Goal: Contribute content: Contribute content

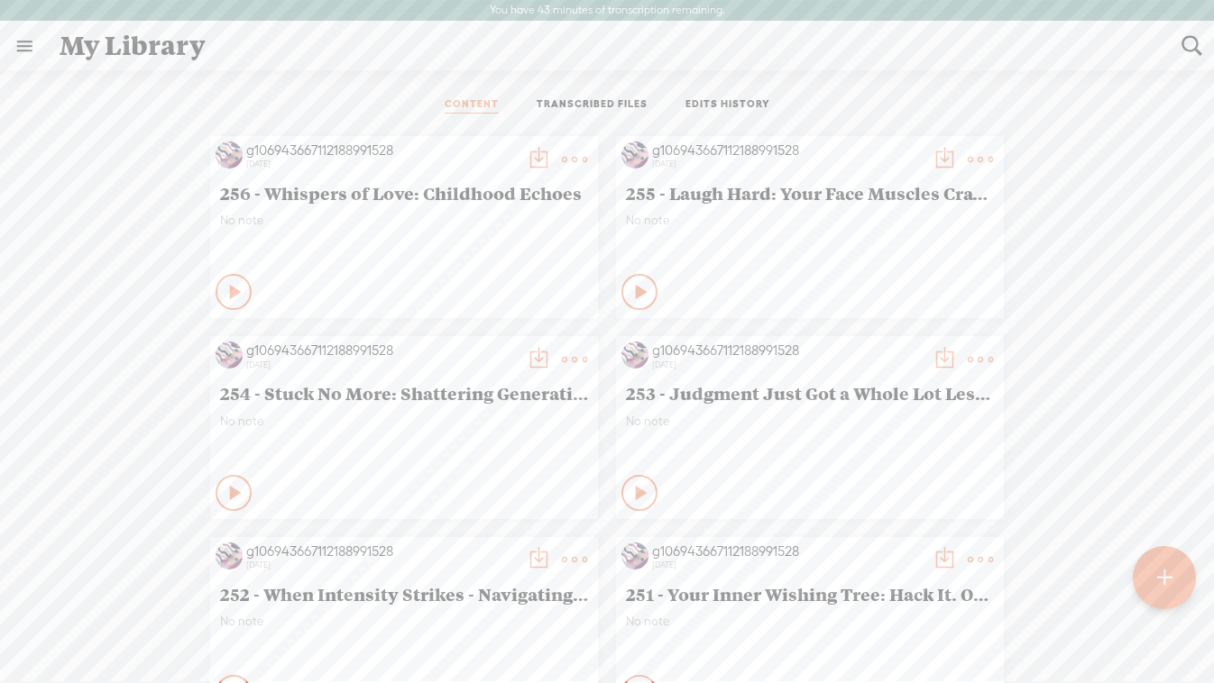
click at [1159, 584] on t at bounding box center [1163, 578] width 15 height 41
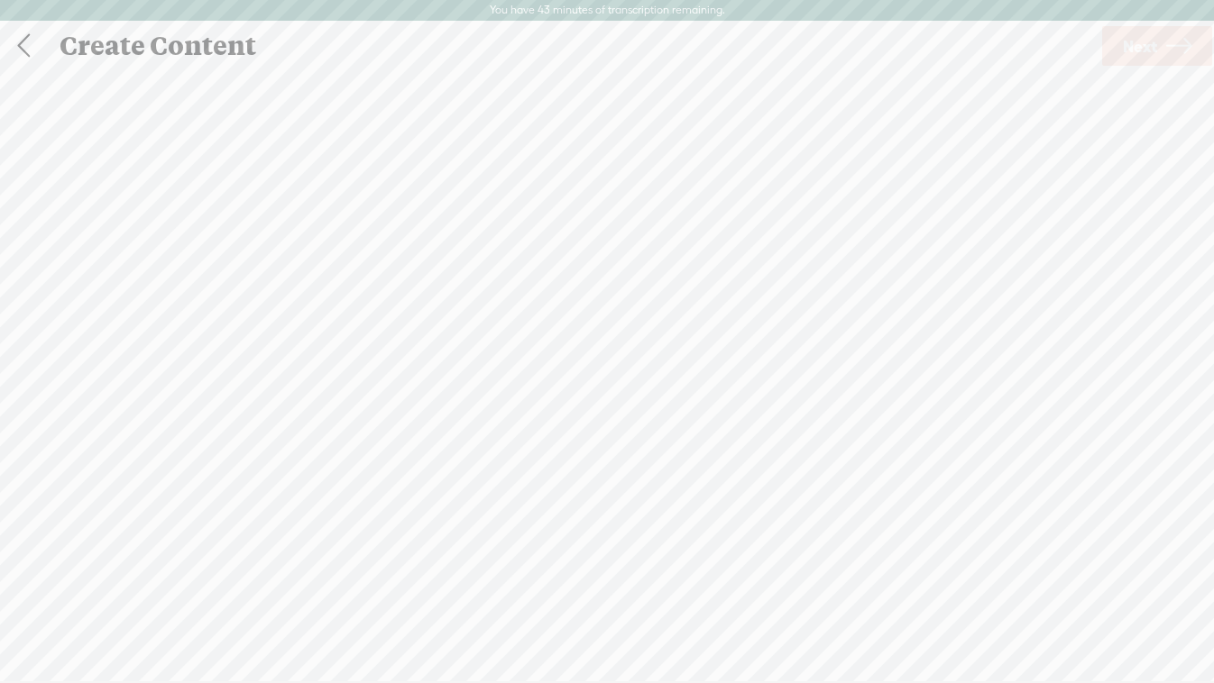
scroll to position [1, 0]
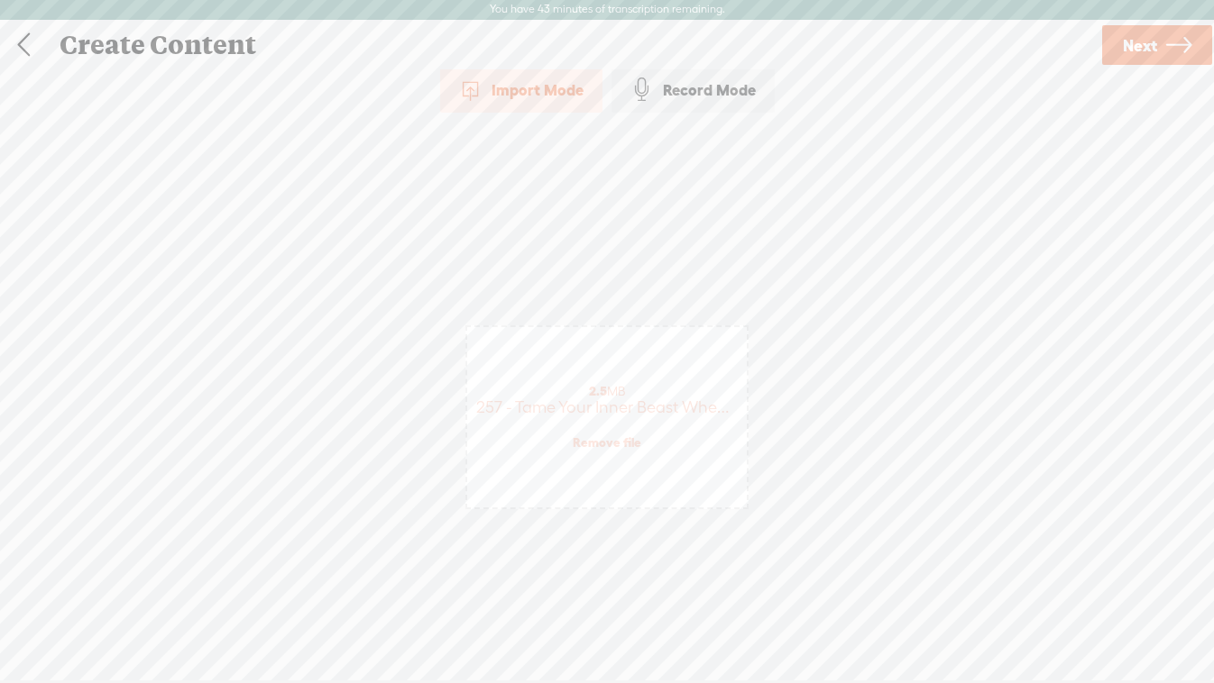
click at [1150, 46] on span "Next" at bounding box center [1139, 46] width 34 height 46
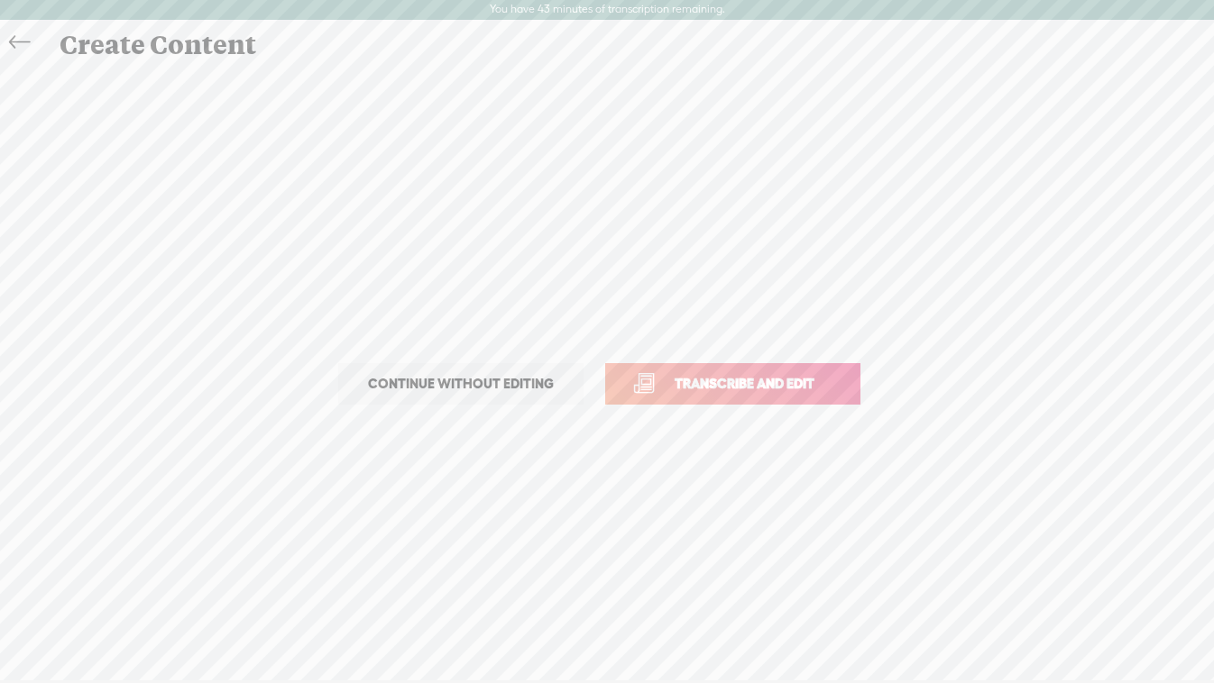
click at [731, 387] on span "Transcribe and edit" at bounding box center [744, 383] width 178 height 21
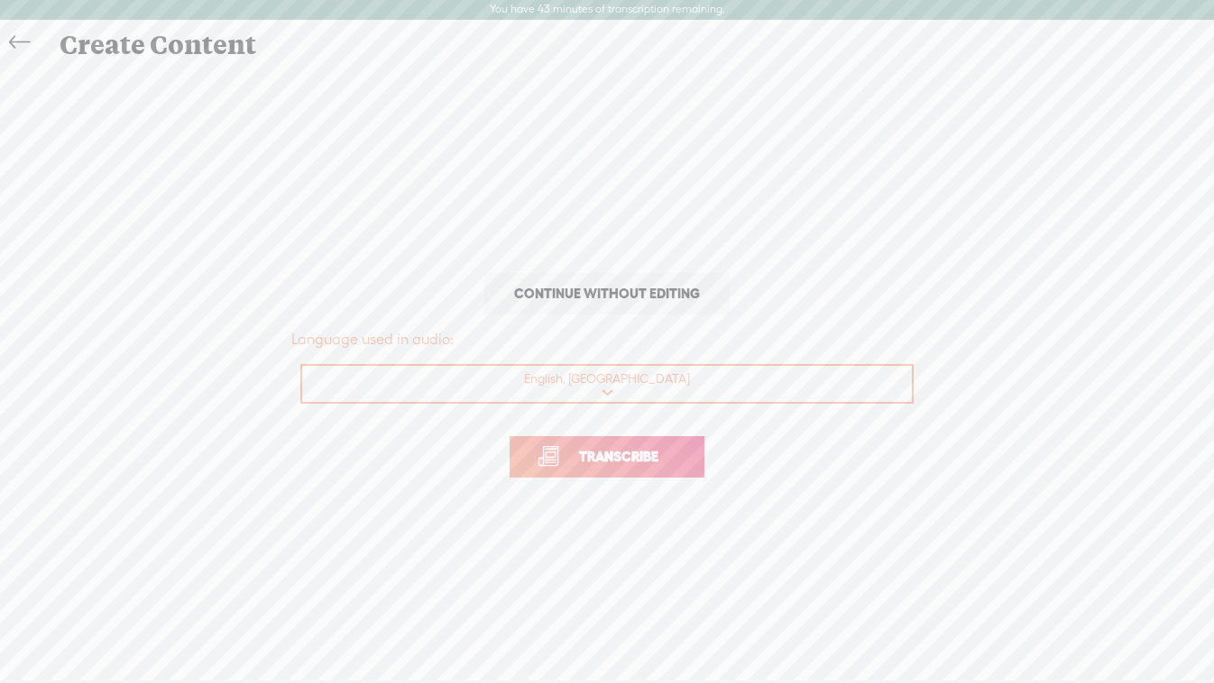
click at [632, 452] on span "Transcribe" at bounding box center [618, 456] width 117 height 21
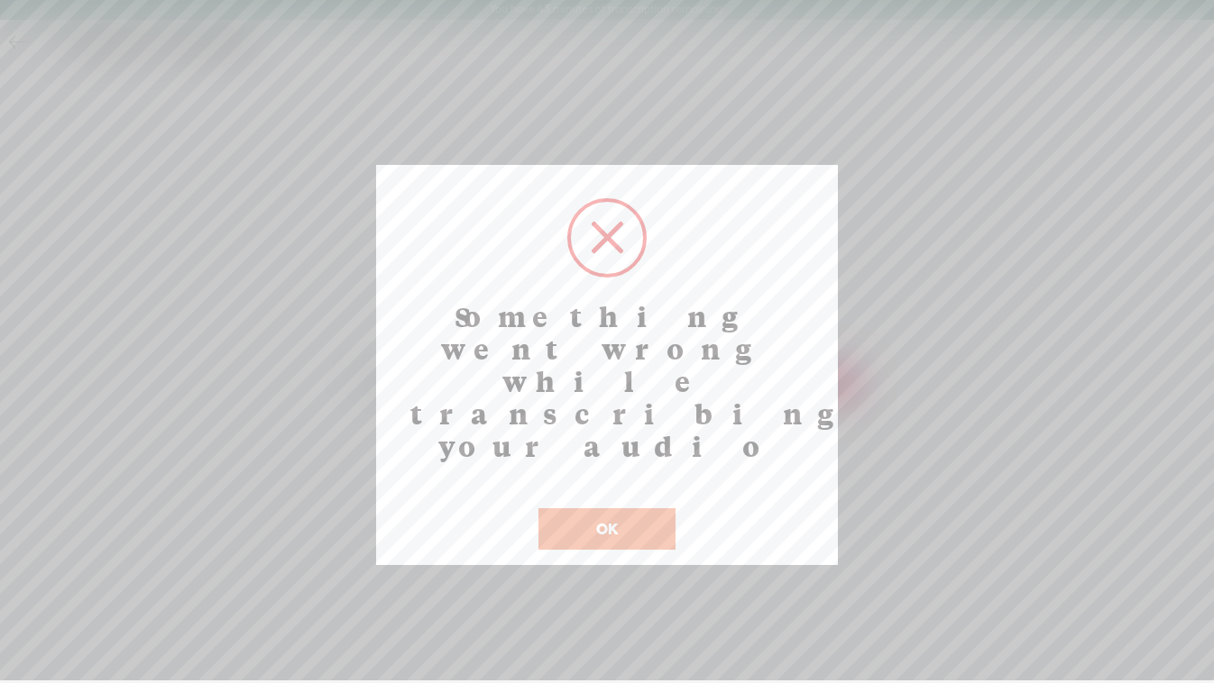
click at [617, 508] on button "OK" at bounding box center [606, 528] width 137 height 41
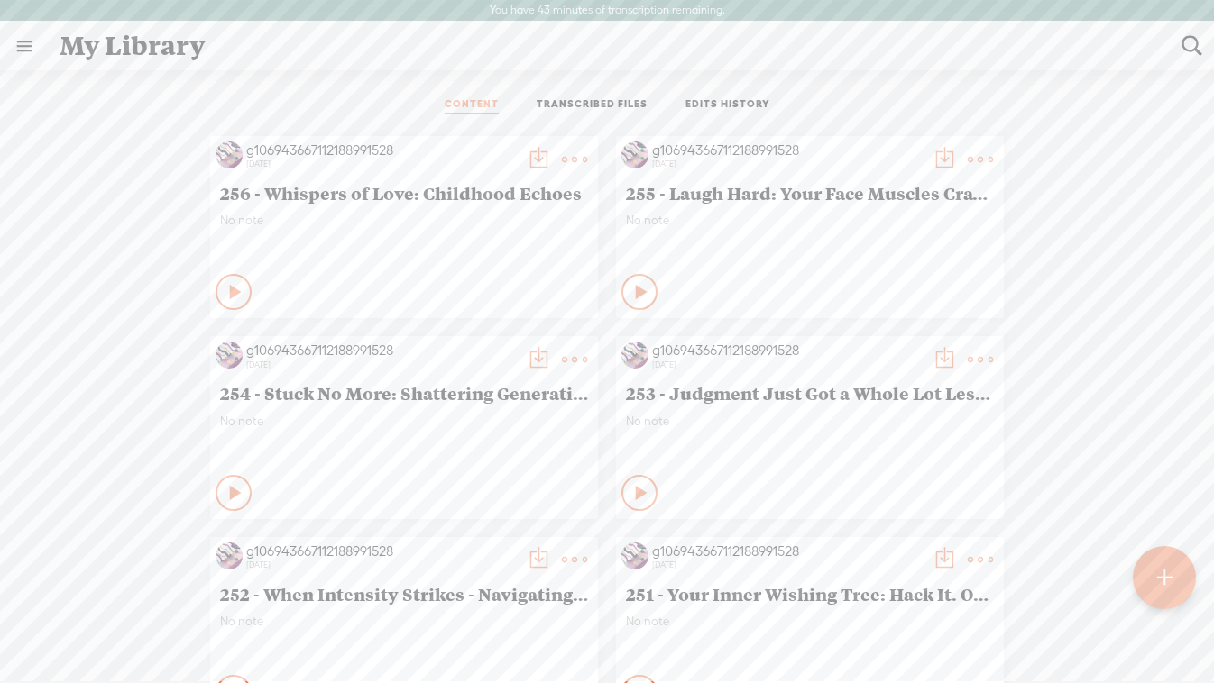
click at [1149, 589] on div at bounding box center [1163, 577] width 63 height 63
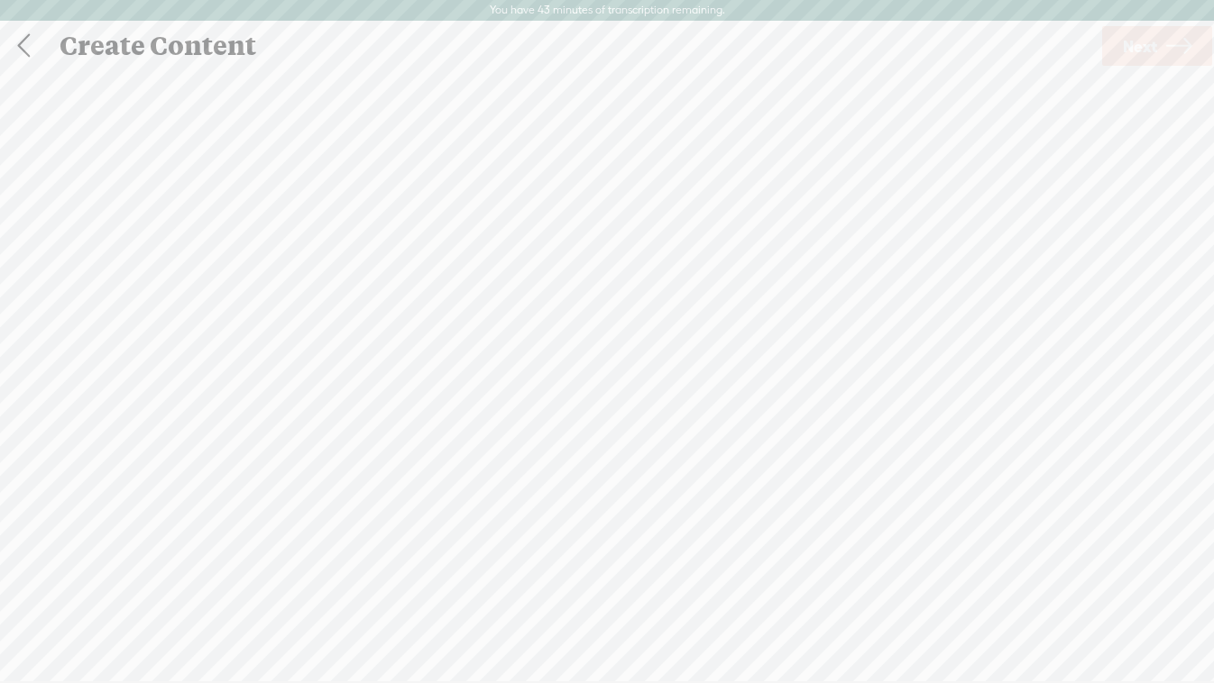
scroll to position [1, 0]
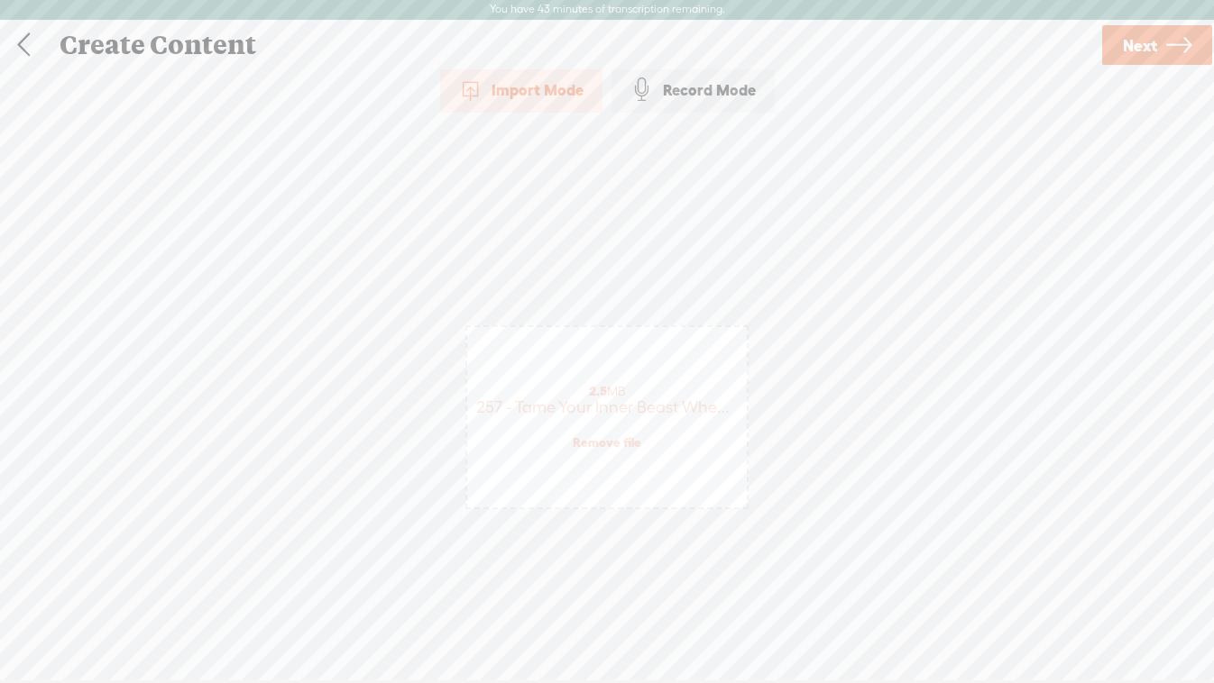
click at [1155, 36] on span "Next" at bounding box center [1139, 46] width 34 height 46
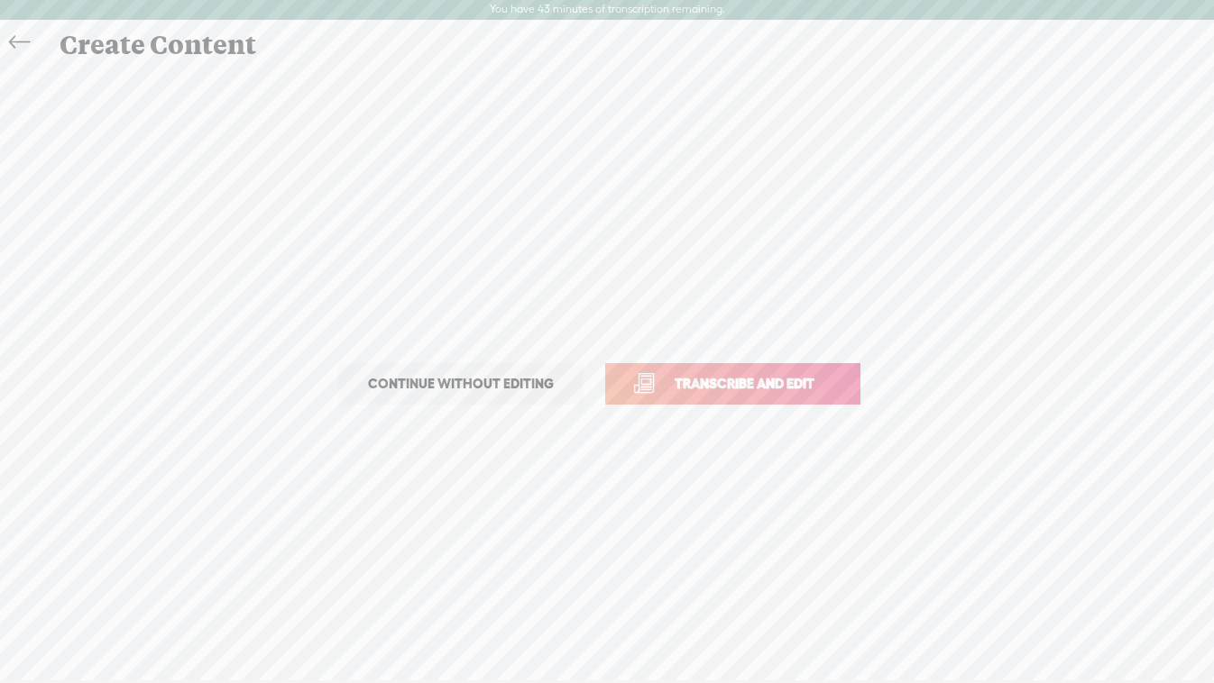
click at [720, 392] on span "Transcribe and edit" at bounding box center [744, 383] width 178 height 21
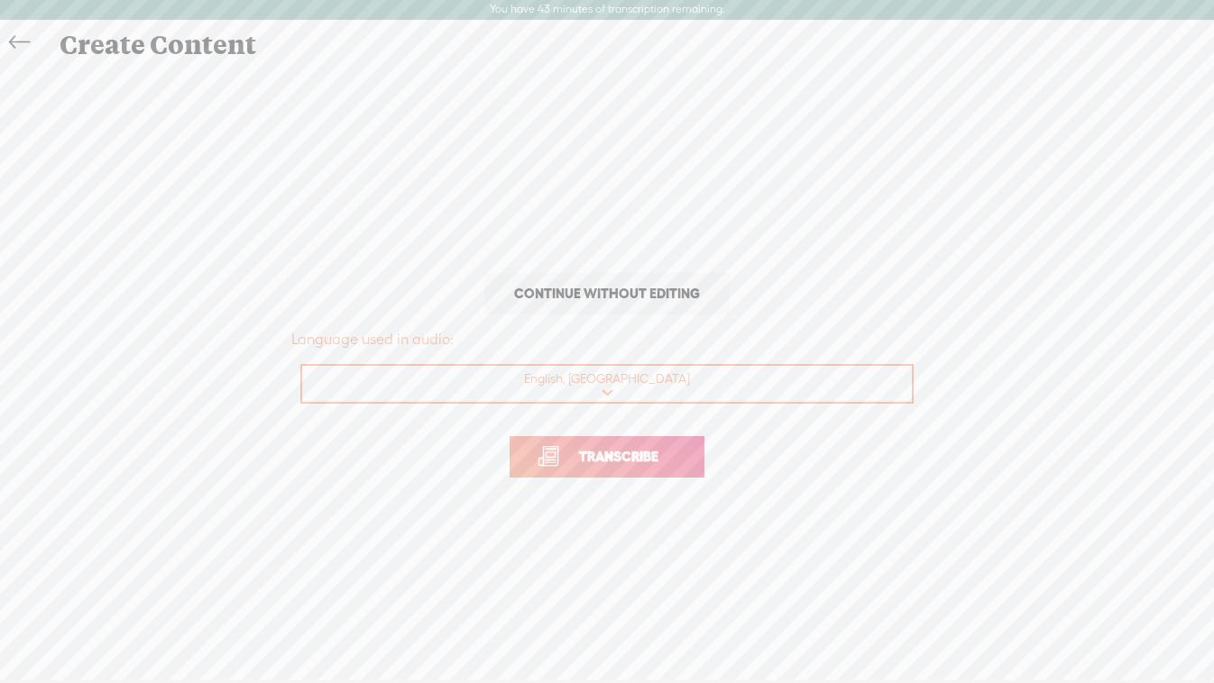
click at [637, 455] on span "Transcribe" at bounding box center [618, 456] width 117 height 21
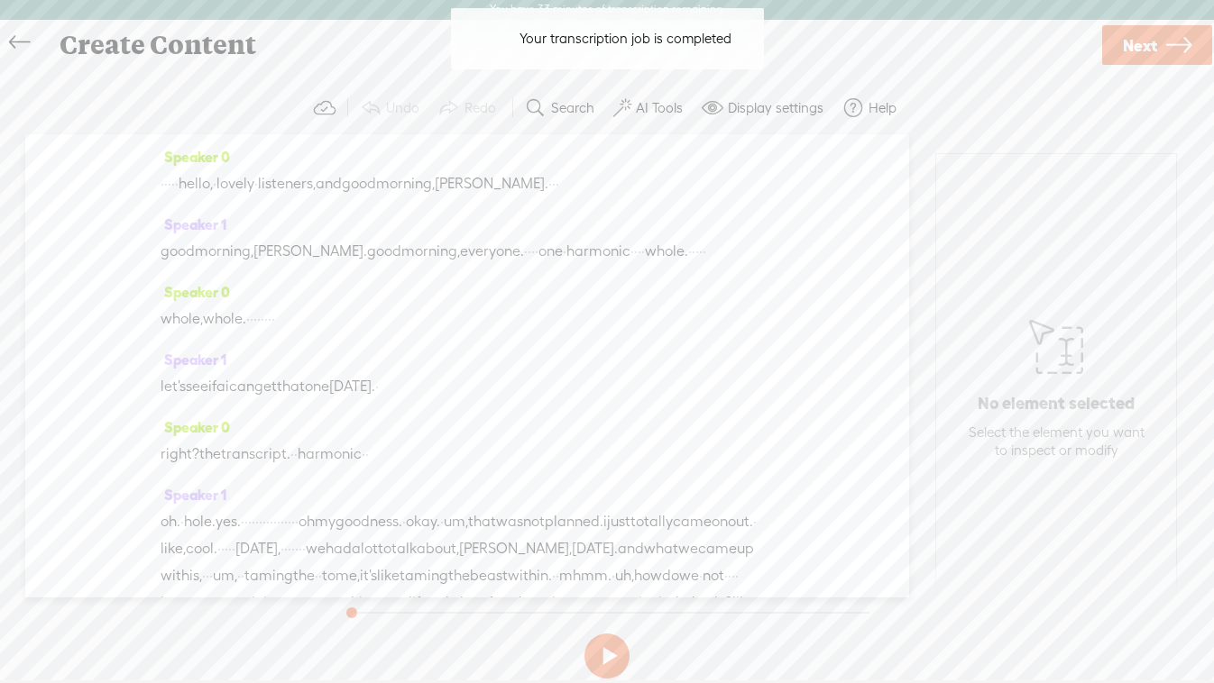
drag, startPoint x: 212, startPoint y: 181, endPoint x: 157, endPoint y: 184, distance: 55.1
click at [157, 184] on div "Speaker 0 · · · · · hello, · lovely · listeners, and good morning, kim. · · · S…" at bounding box center [467, 365] width 884 height 463
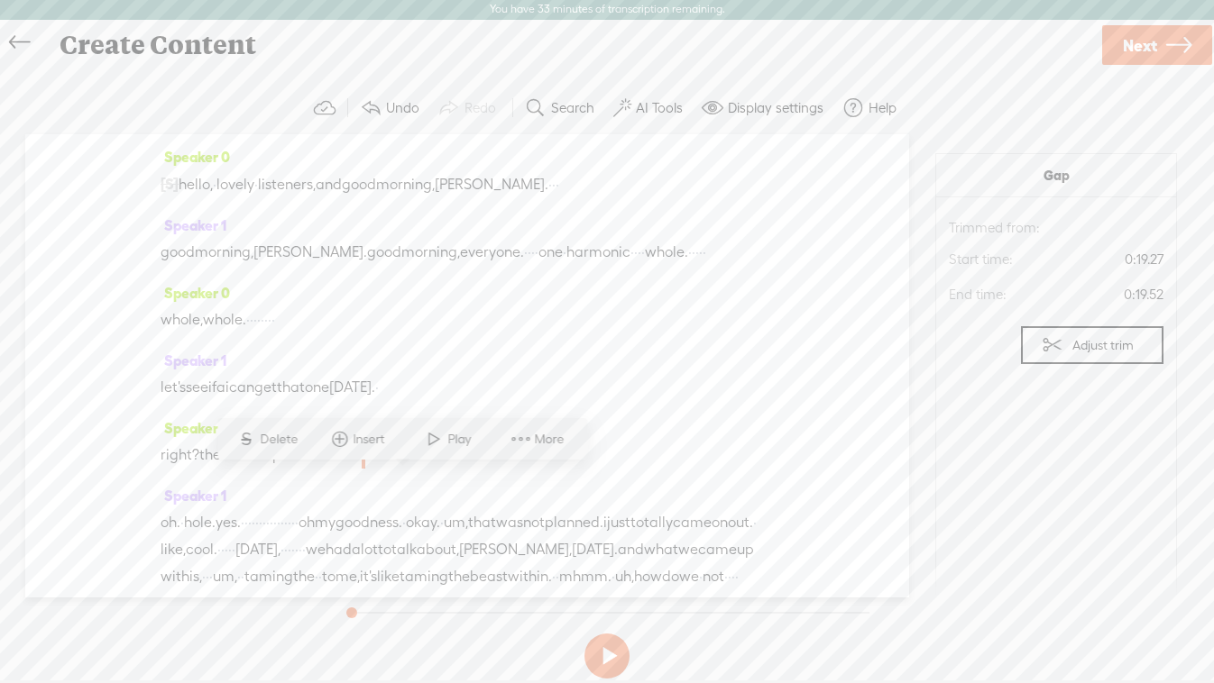
click at [626, 310] on div "Speaker 0 w h o l e, whole. · · · · · · · ·" at bounding box center [466, 313] width 613 height 68
click at [762, 316] on div "Speaker 0 w h o l e, whole. · · · · · · · ·" at bounding box center [466, 312] width 613 height 68
click at [714, 399] on div "let's see if ai can get that one today. ·" at bounding box center [466, 385] width 613 height 27
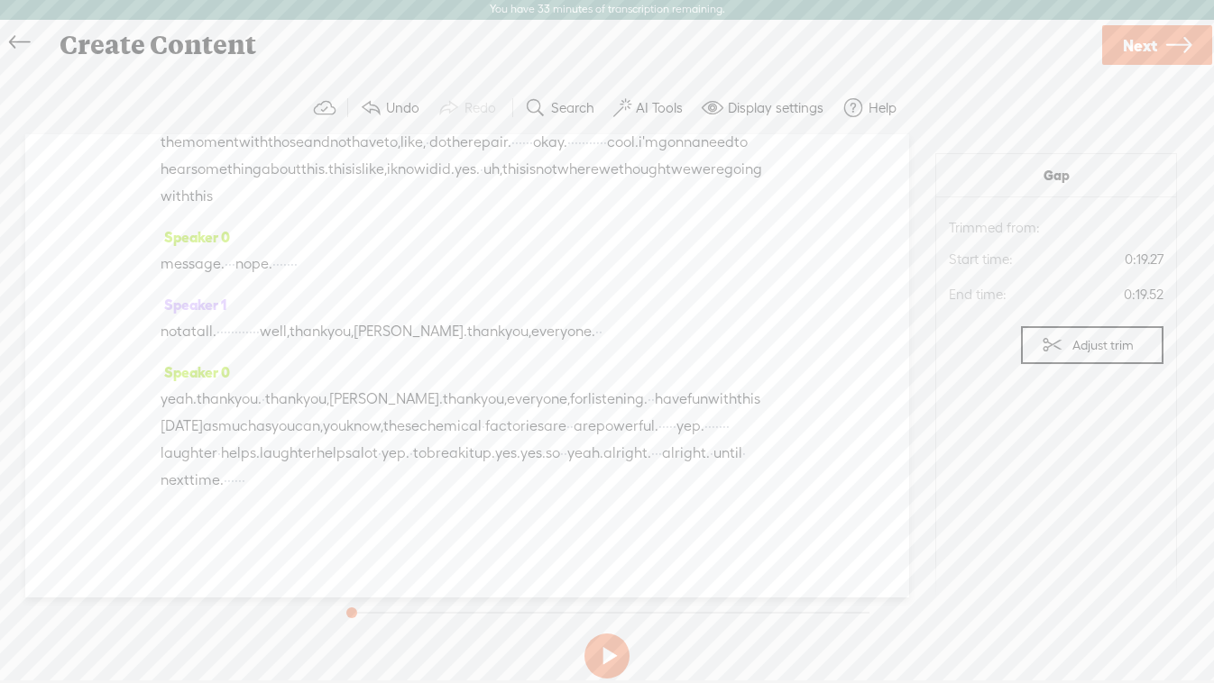
scroll to position [5321, 0]
drag, startPoint x: 618, startPoint y: 482, endPoint x: 676, endPoint y: 486, distance: 57.8
click at [676, 486] on div "yeah. thank you. · thank you, kim. thank you, everyone, for listening. · · have…" at bounding box center [466, 440] width 613 height 108
click at [1144, 50] on span "Next" at bounding box center [1139, 46] width 34 height 46
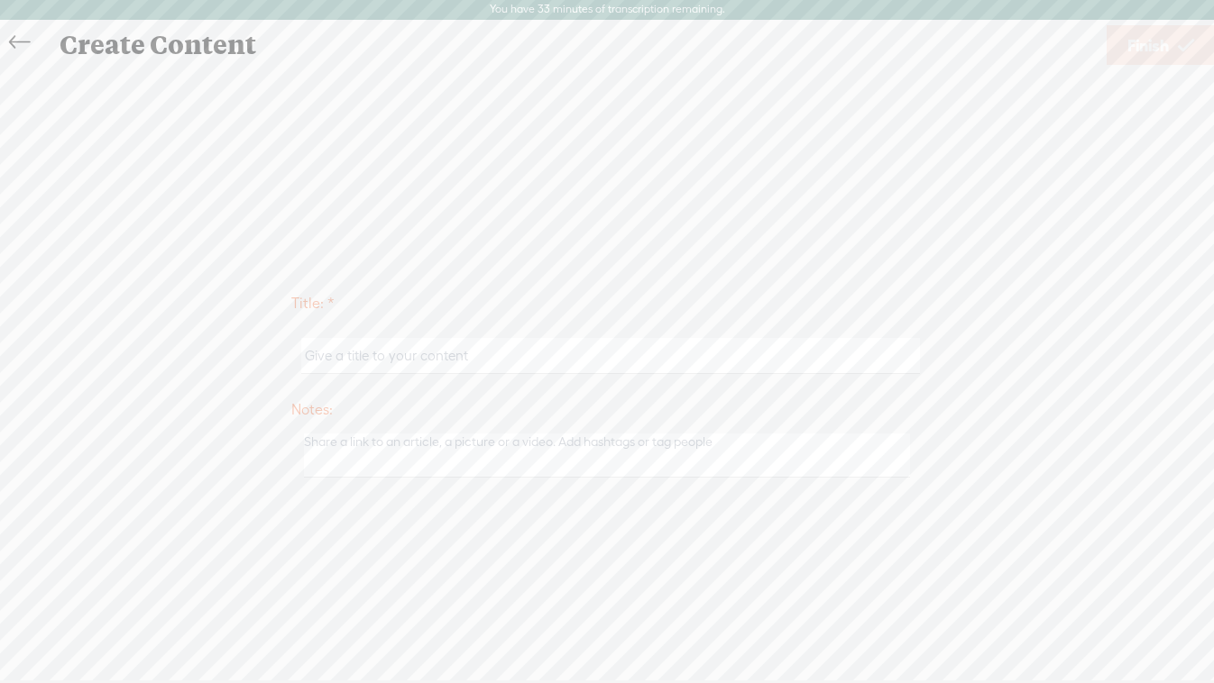
click at [432, 361] on input "text" at bounding box center [610, 355] width 618 height 35
paste input "257 - Tame Your Inner Beast When Your Cat's an A-hole""
type input "257 - Tame Your Inner Beast When Your Cat's an A-hole"
click at [1158, 39] on span "Finish" at bounding box center [1147, 46] width 41 height 46
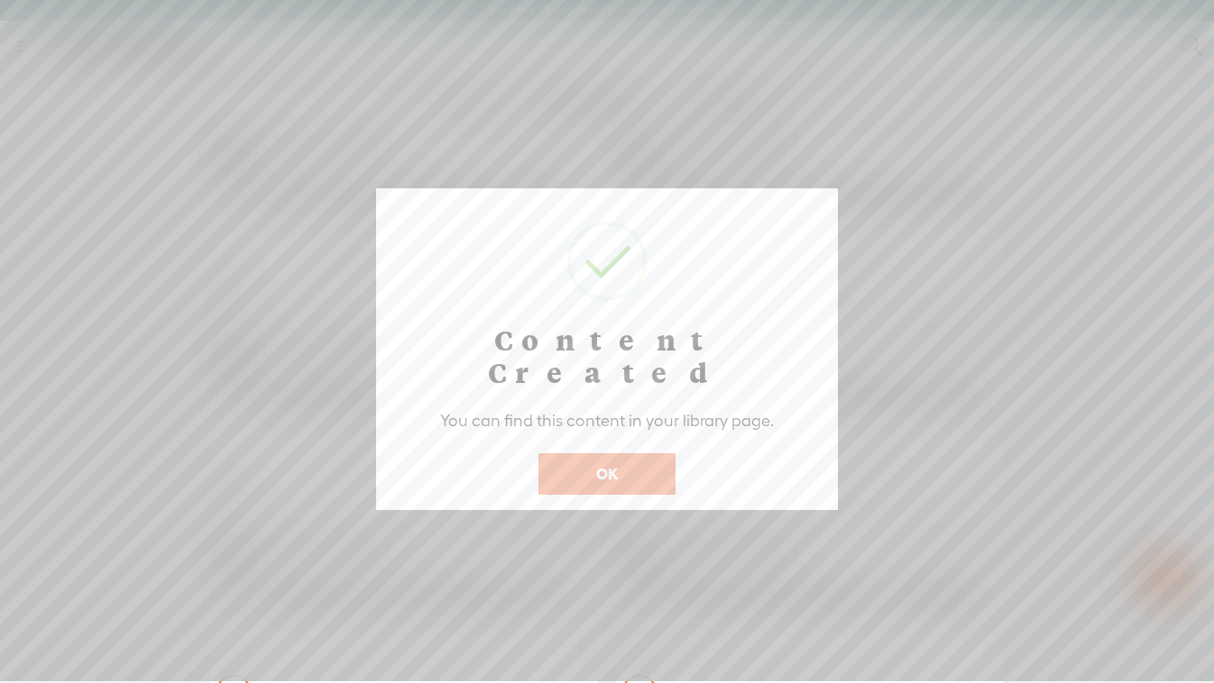
click at [591, 454] on button "OK" at bounding box center [606, 474] width 137 height 41
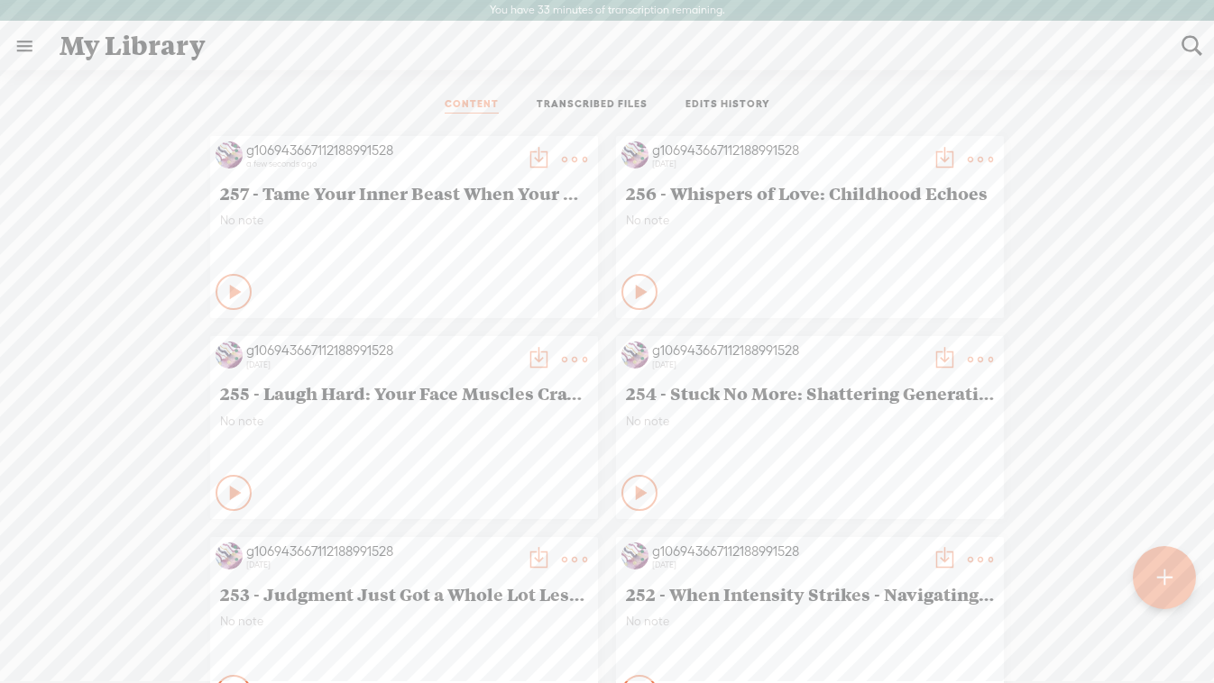
click at [528, 156] on t at bounding box center [538, 159] width 25 height 25
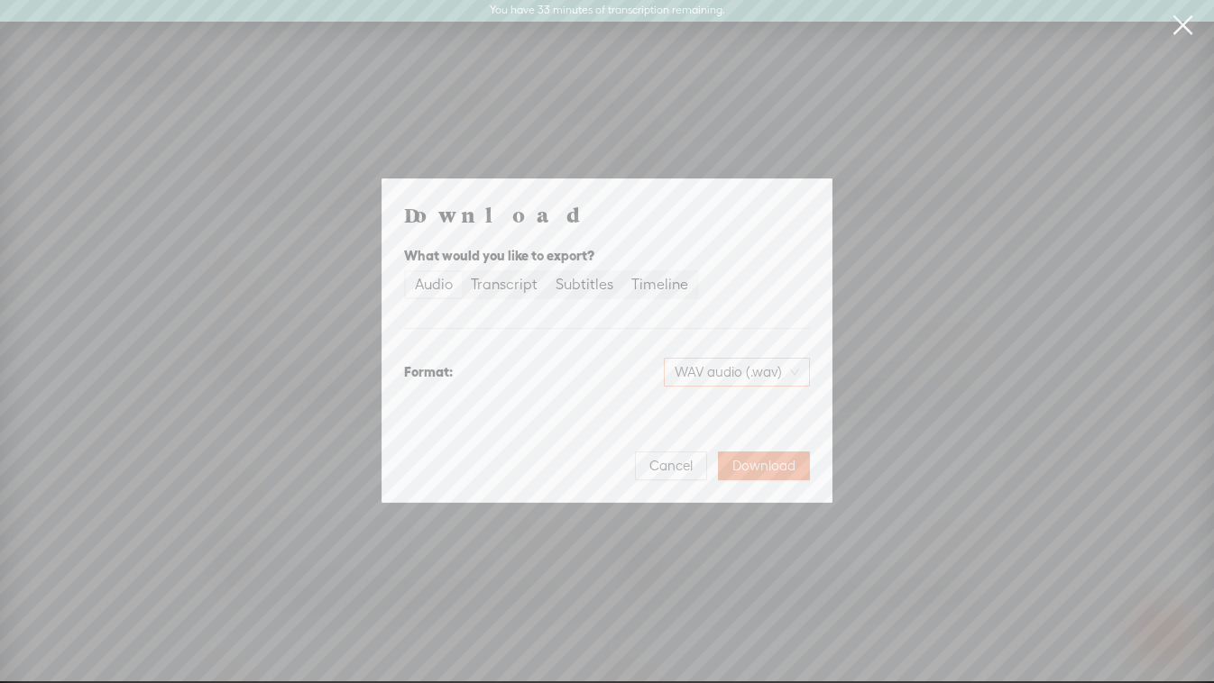
click at [727, 373] on span "WAV audio (.wav)" at bounding box center [736, 372] width 124 height 27
click at [694, 411] on div "MP3 audio (.mp3)" at bounding box center [721, 410] width 147 height 18
click at [768, 471] on span "Download" at bounding box center [763, 466] width 63 height 18
